Goal: Find specific page/section: Find specific page/section

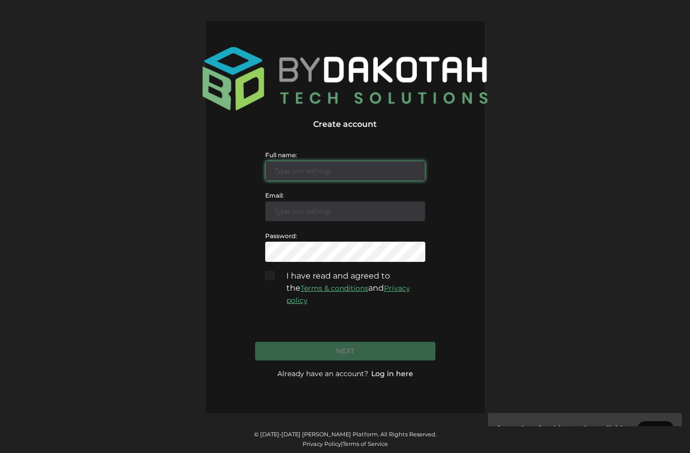
click at [367, 181] on input "text" at bounding box center [345, 171] width 160 height 20
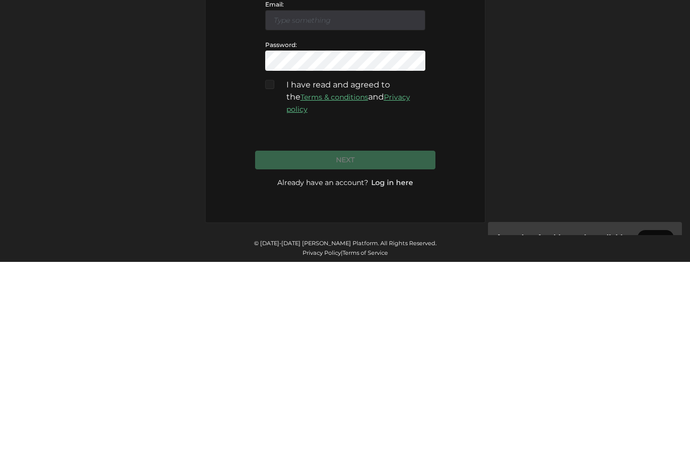
scroll to position [36, 0]
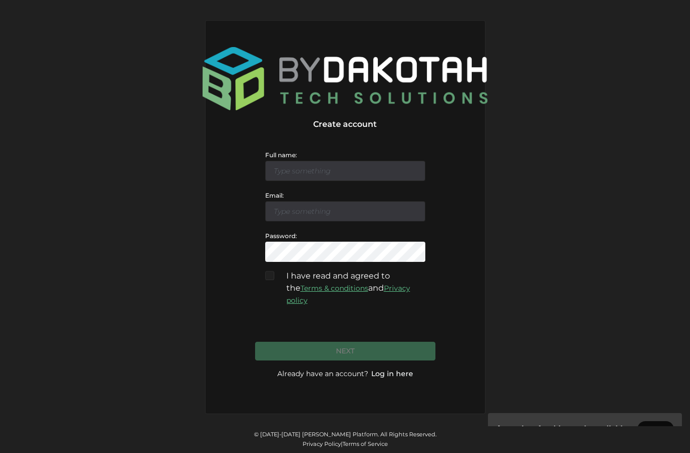
click at [409, 368] on link "Log in here" at bounding box center [392, 373] width 42 height 10
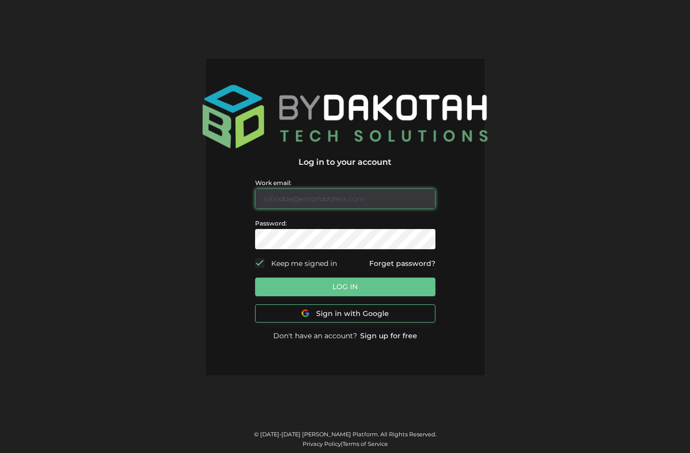
click at [372, 209] on input "text" at bounding box center [345, 198] width 180 height 20
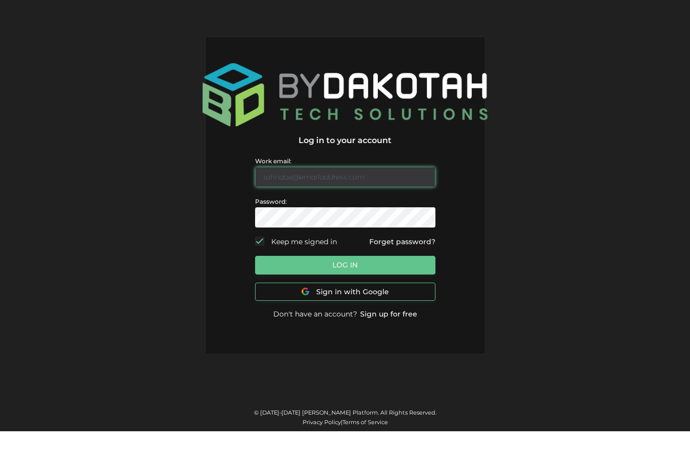
scroll to position [22, 0]
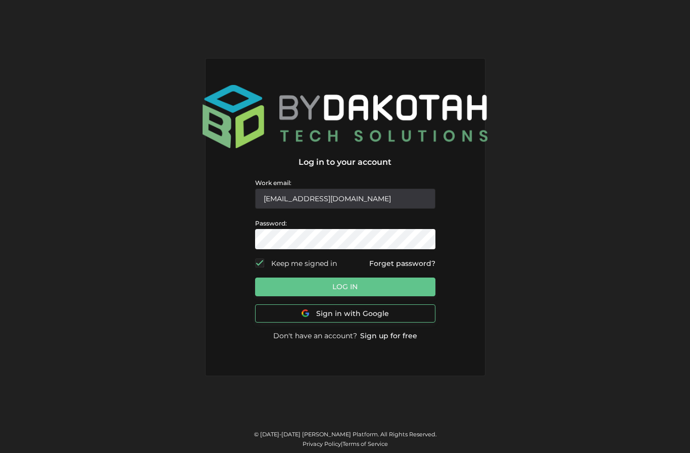
type input "[EMAIL_ADDRESS][DOMAIN_NAME]"
click at [388, 280] on button "Log In" at bounding box center [345, 286] width 180 height 19
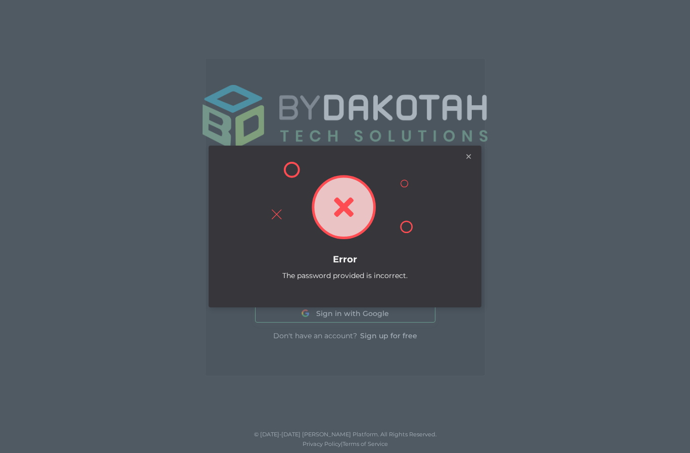
click at [465, 163] on div "×" at bounding box center [469, 158] width 10 height 10
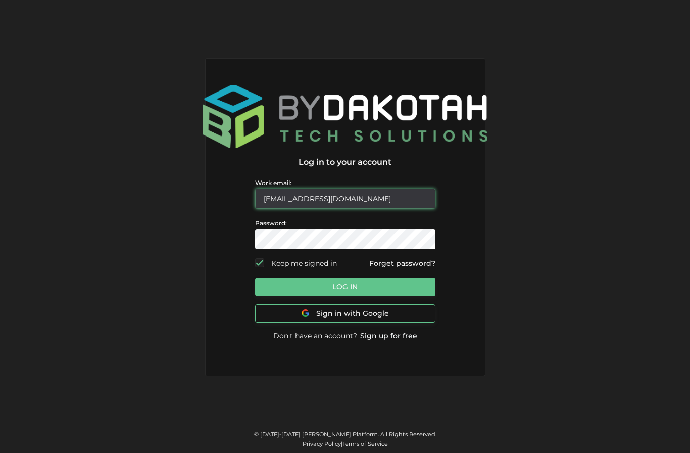
click at [377, 188] on input "dakotah@bydakotah.com" at bounding box center [345, 198] width 180 height 20
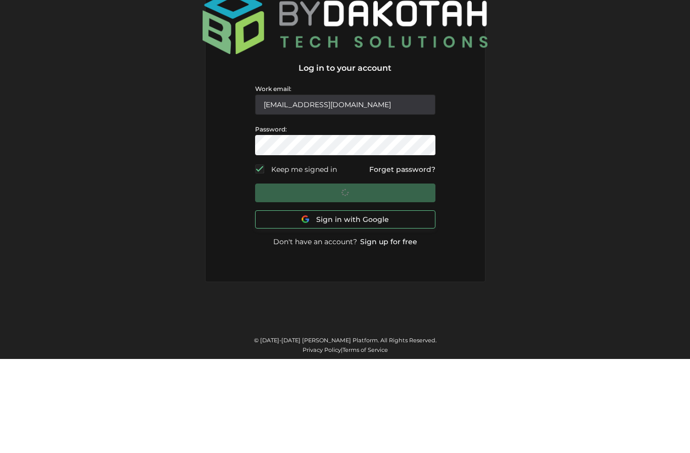
scroll to position [36, 0]
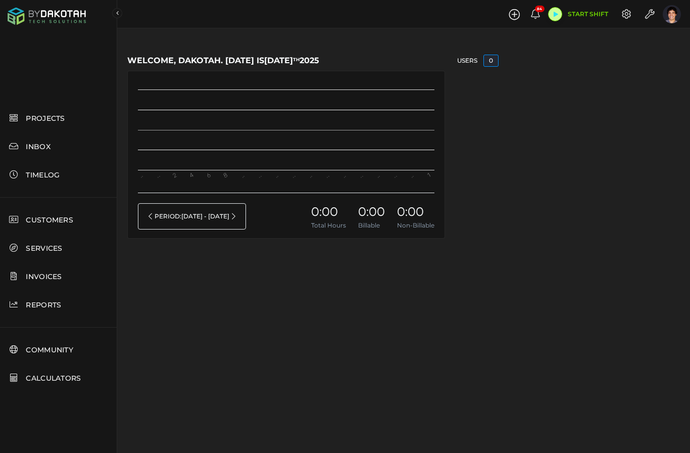
click at [678, 18] on img at bounding box center [672, 14] width 18 height 18
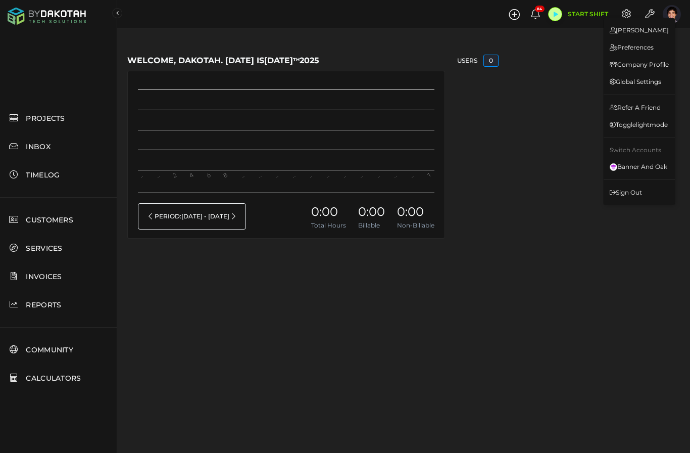
click at [568, 74] on div "Users 0" at bounding box center [568, 147] width 223 height 184
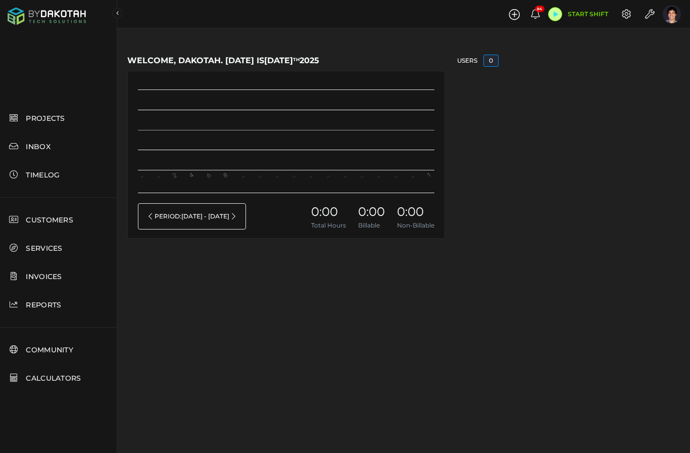
click at [541, 12] on span at bounding box center [536, 14] width 18 height 17
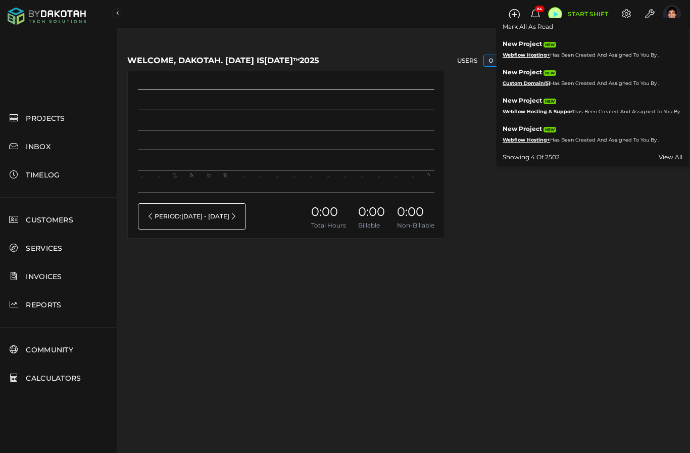
click at [576, 282] on div "WARNING: The timezone of your browser does not match your profile. Please click…" at bounding box center [403, 141] width 573 height 283
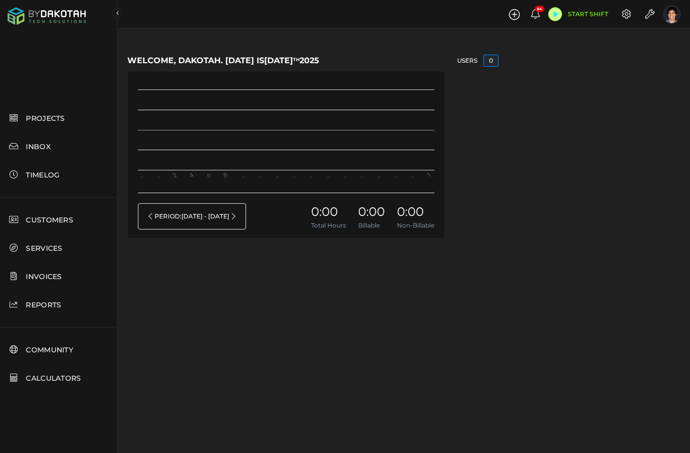
click at [73, 225] on link "CUSTOMERS CUSTOMERS" at bounding box center [58, 220] width 117 height 28
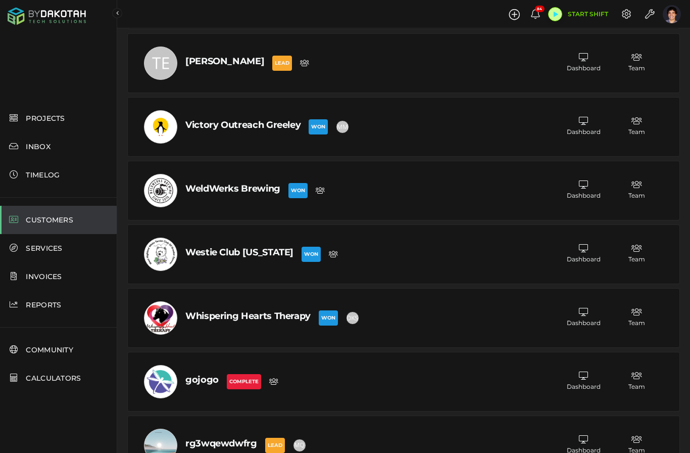
scroll to position [3582, 0]
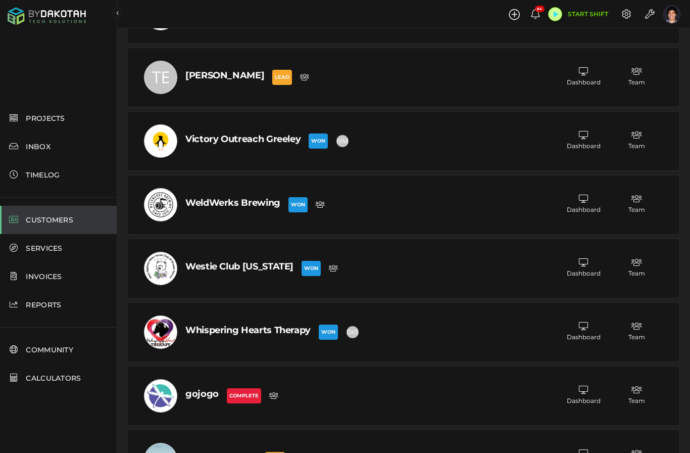
click at [164, 271] on div at bounding box center [160, 268] width 33 height 33
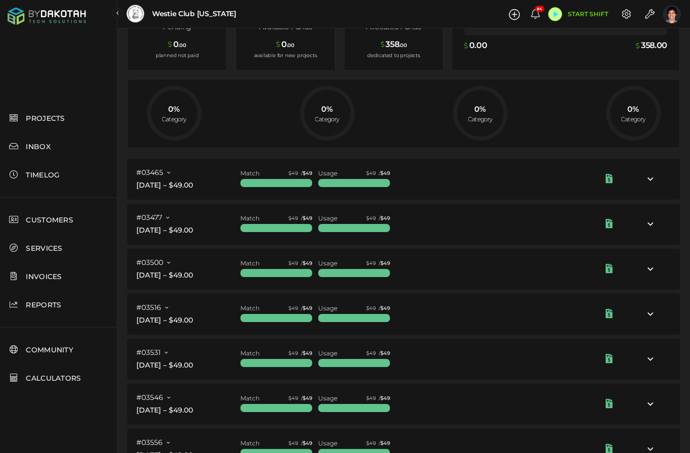
scroll to position [120, 0]
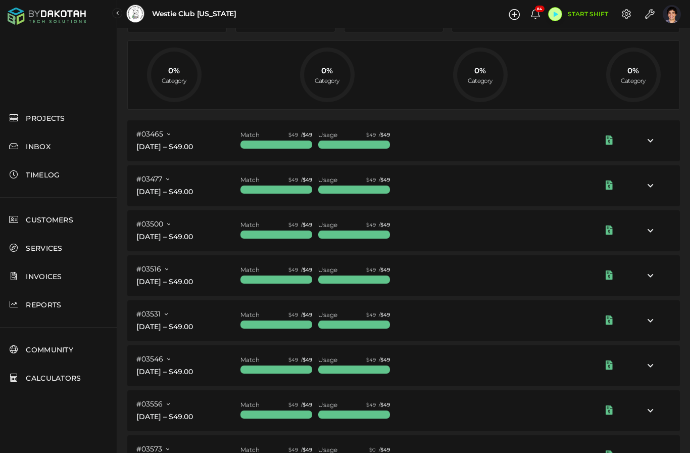
click at [549, 141] on div at bounding box center [526, 140] width 260 height 41
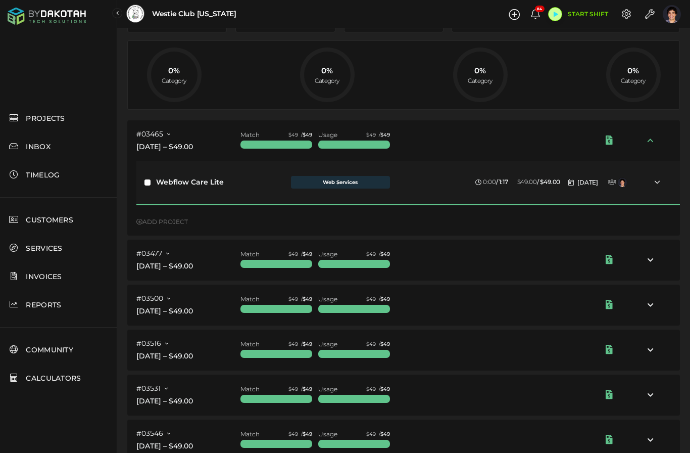
click at [166, 132] on link "#03465" at bounding box center [153, 133] width 34 height 9
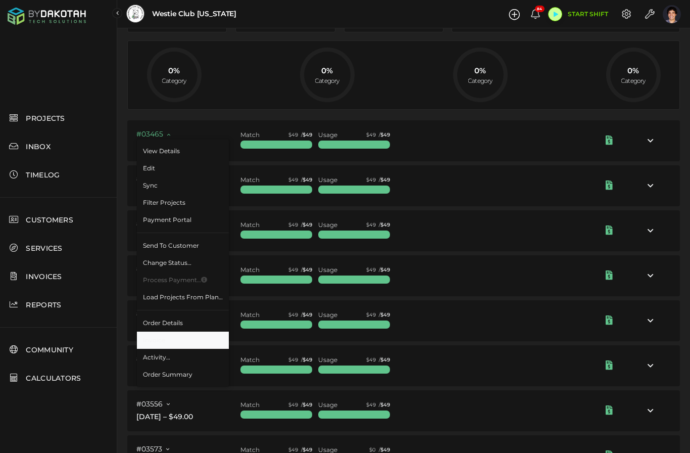
click at [179, 341] on link "Invoice" at bounding box center [183, 339] width 92 height 17
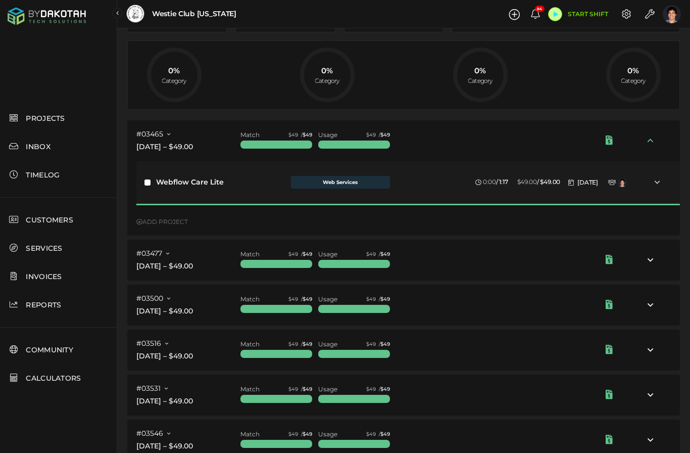
click at [494, 262] on div at bounding box center [526, 259] width 260 height 41
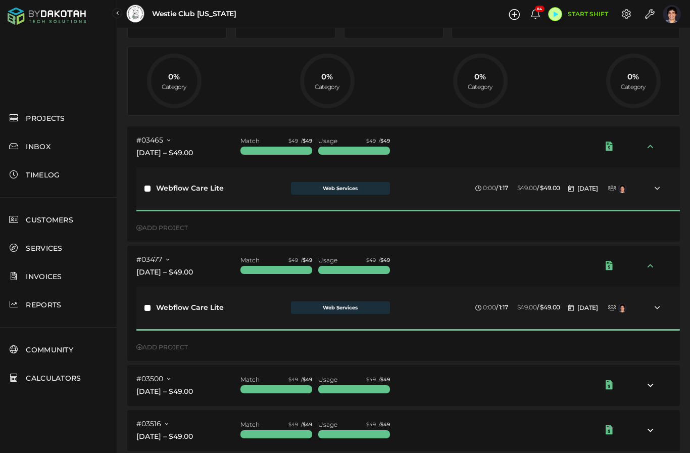
scroll to position [0, 0]
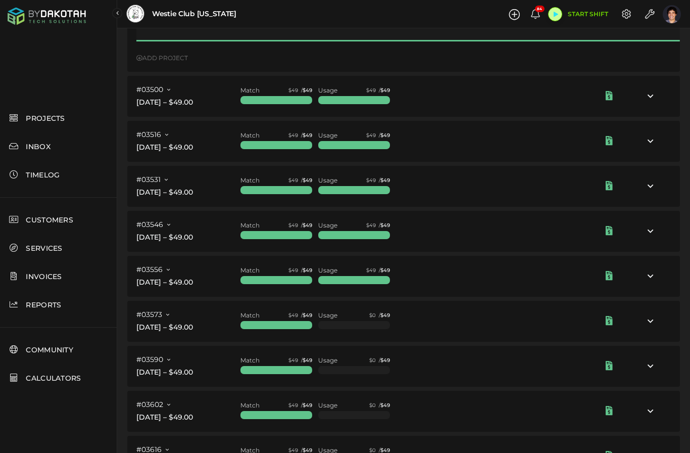
click at [539, 340] on div at bounding box center [526, 321] width 260 height 41
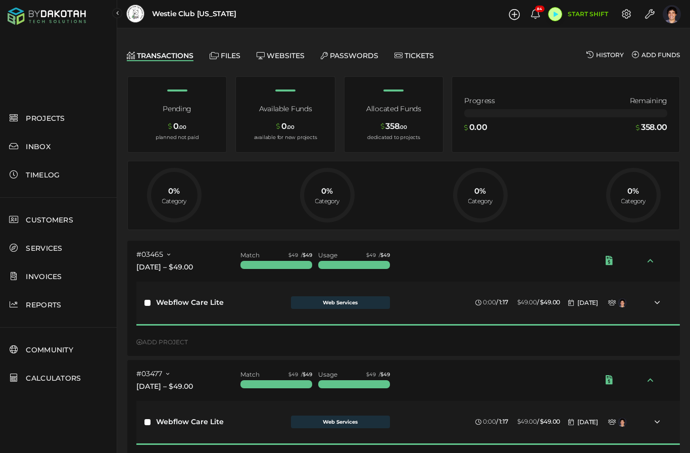
click at [526, 262] on div at bounding box center [526, 261] width 260 height 41
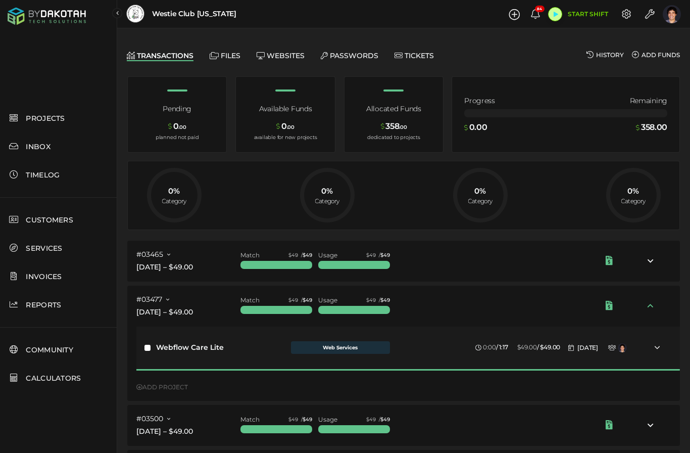
click at [502, 312] on div at bounding box center [526, 305] width 260 height 41
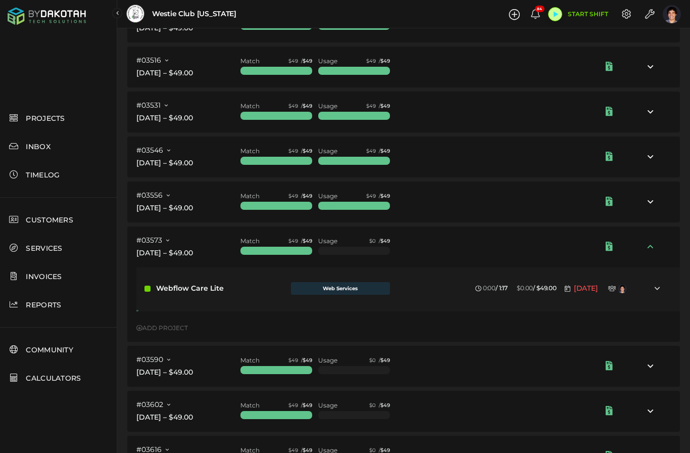
click at [522, 246] on div at bounding box center [526, 246] width 260 height 41
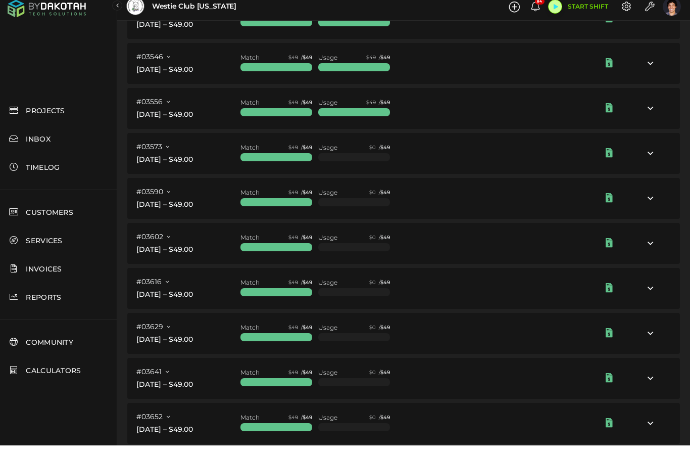
scroll to position [168, 0]
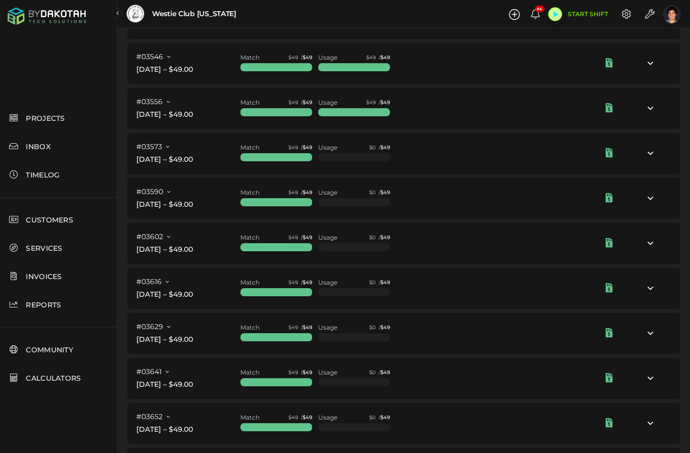
click at [465, 386] on div at bounding box center [526, 378] width 260 height 41
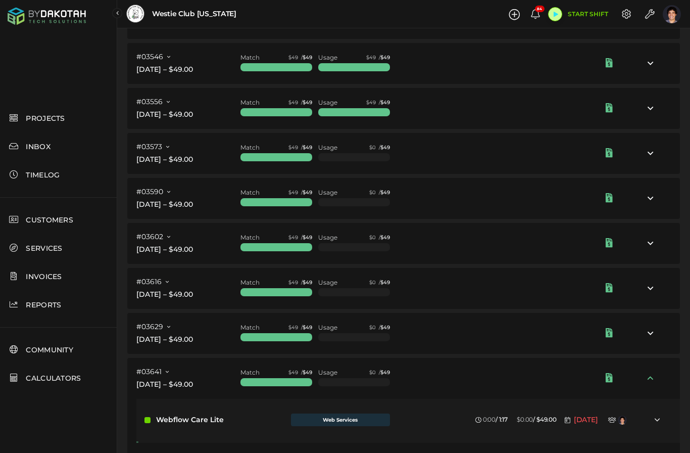
click at [169, 369] on div "#03641 View Details Edit Sync Filter Projects Payment Portal Send to Customer C…" at bounding box center [188, 371] width 104 height 11
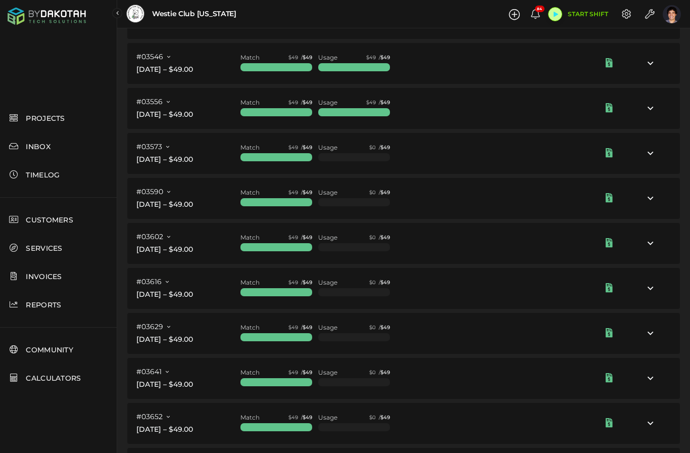
click at [167, 373] on icon at bounding box center [167, 372] width 3 height 6
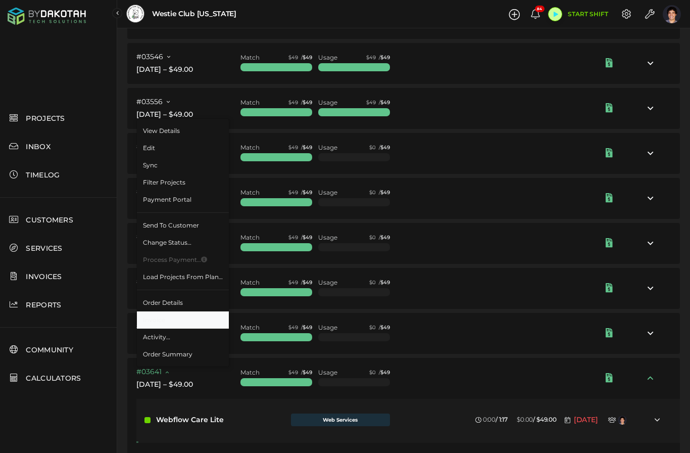
click at [182, 322] on link "Invoice" at bounding box center [183, 319] width 92 height 17
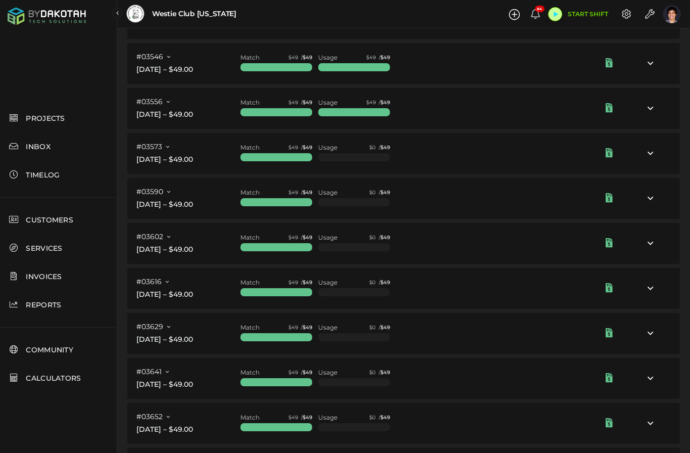
scroll to position [204, 0]
click at [482, 403] on div at bounding box center [526, 423] width 260 height 41
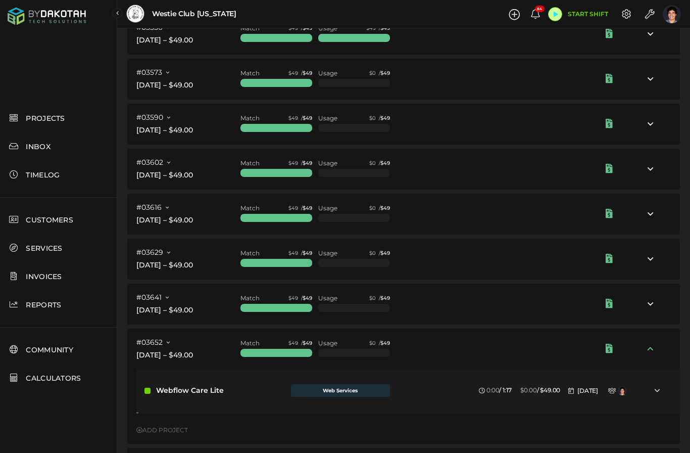
click at [171, 337] on div "#03652 View Details Edit Sync Filter Projects Payment Portal Send to Customer C…" at bounding box center [188, 342] width 104 height 11
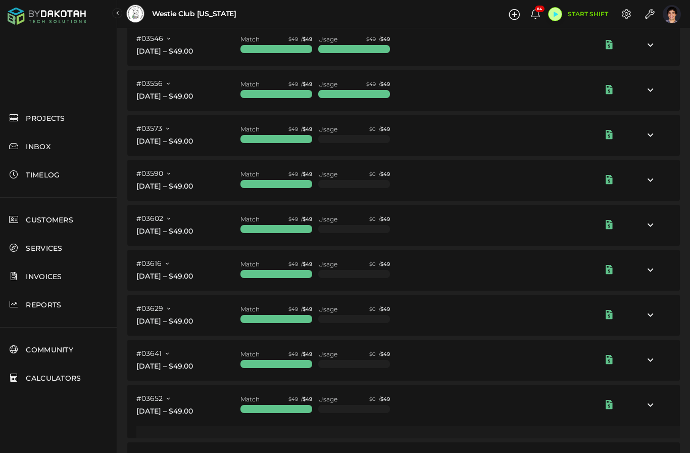
scroll to position [255, 0]
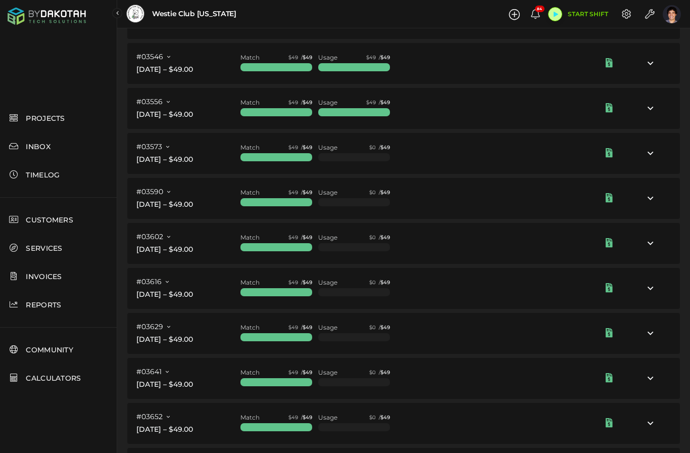
click at [165, 412] on link "#03652" at bounding box center [152, 416] width 33 height 9
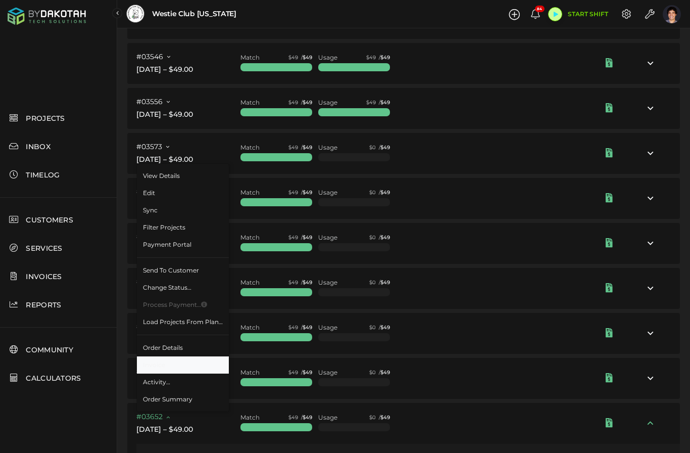
click at [186, 356] on link "Invoice" at bounding box center [183, 364] width 92 height 17
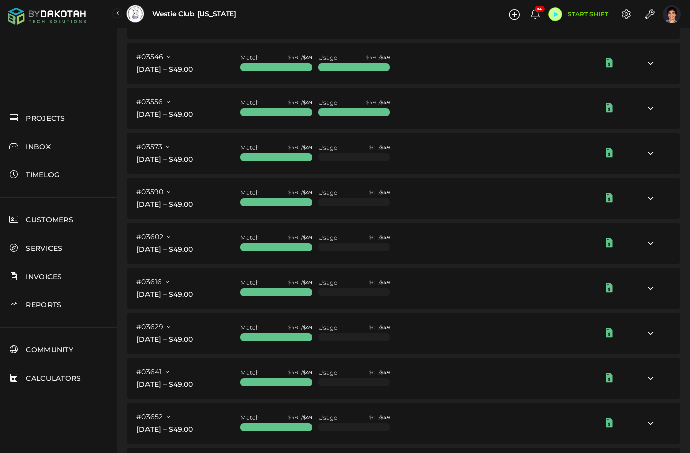
click at [168, 452] on icon at bounding box center [168, 462] width 3 height 6
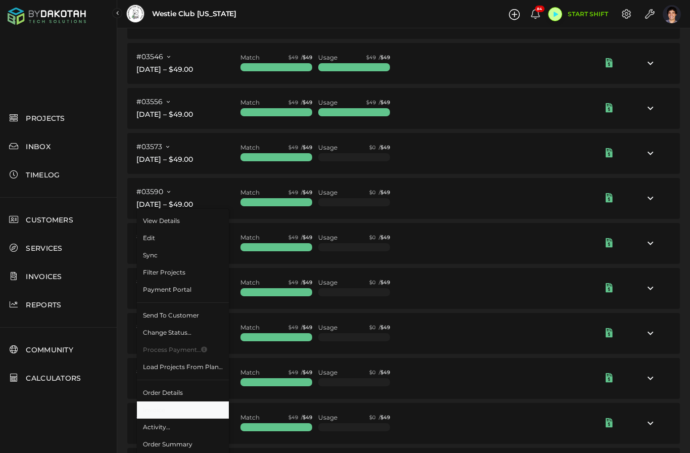
click at [191, 401] on link "Invoice" at bounding box center [183, 409] width 92 height 17
